Goal: Information Seeking & Learning: Check status

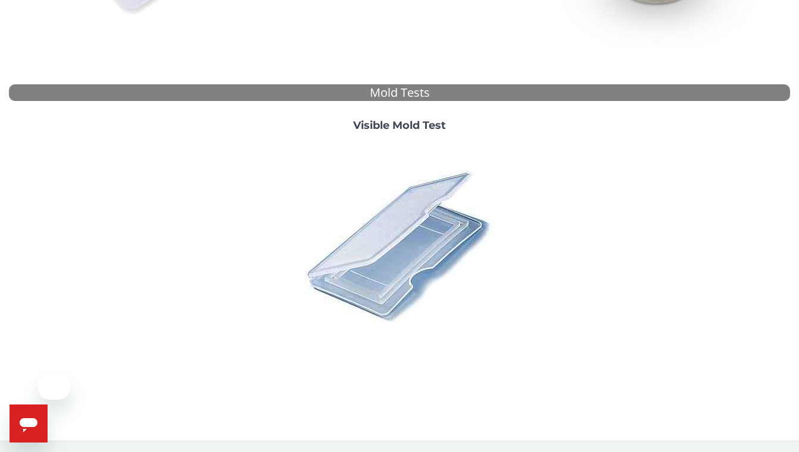
scroll to position [393, 0]
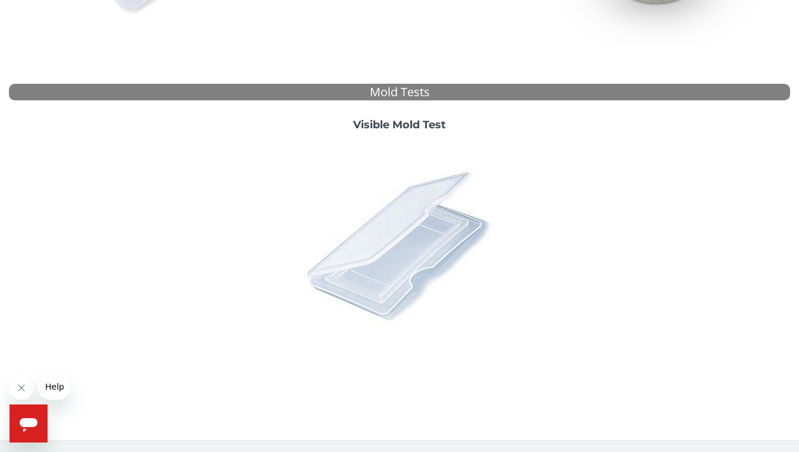
click at [393, 225] on img at bounding box center [399, 245] width 208 height 208
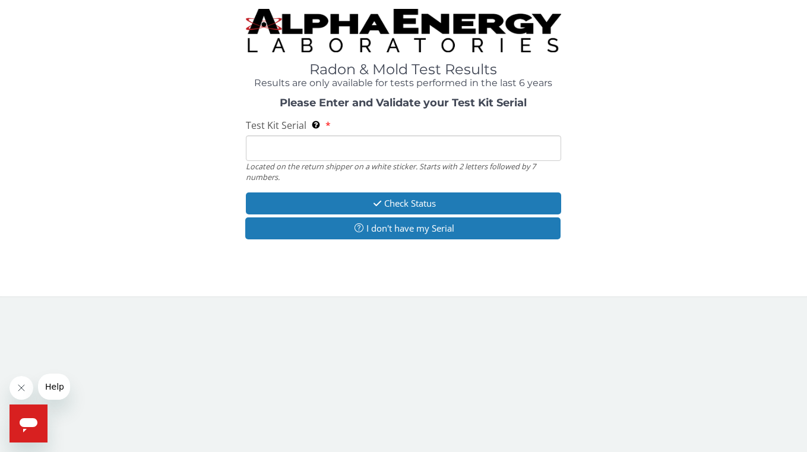
click at [387, 156] on input "Test Kit Serial Located on the return shipper on a white sticker. Starts with 2…" at bounding box center [404, 148] width 316 height 26
paste input "ML181284"
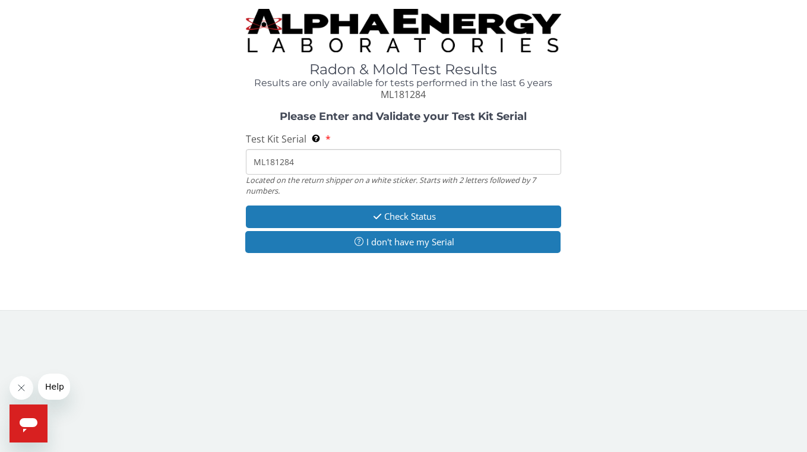
type input "ML181284"
click at [392, 200] on div "Please Enter and Validate your Test Kit Serial Test Kit Serial Located on the r…" at bounding box center [404, 183] width 790 height 145
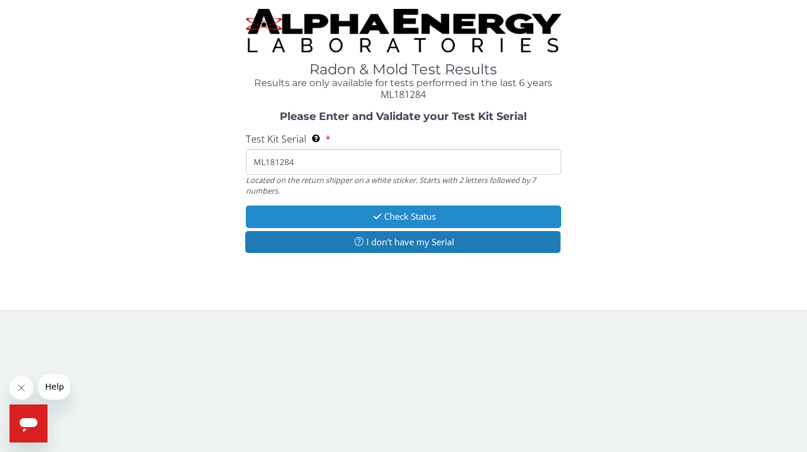
click at [391, 209] on button "Check Status" at bounding box center [404, 217] width 316 height 22
